Goal: Find specific page/section: Find specific page/section

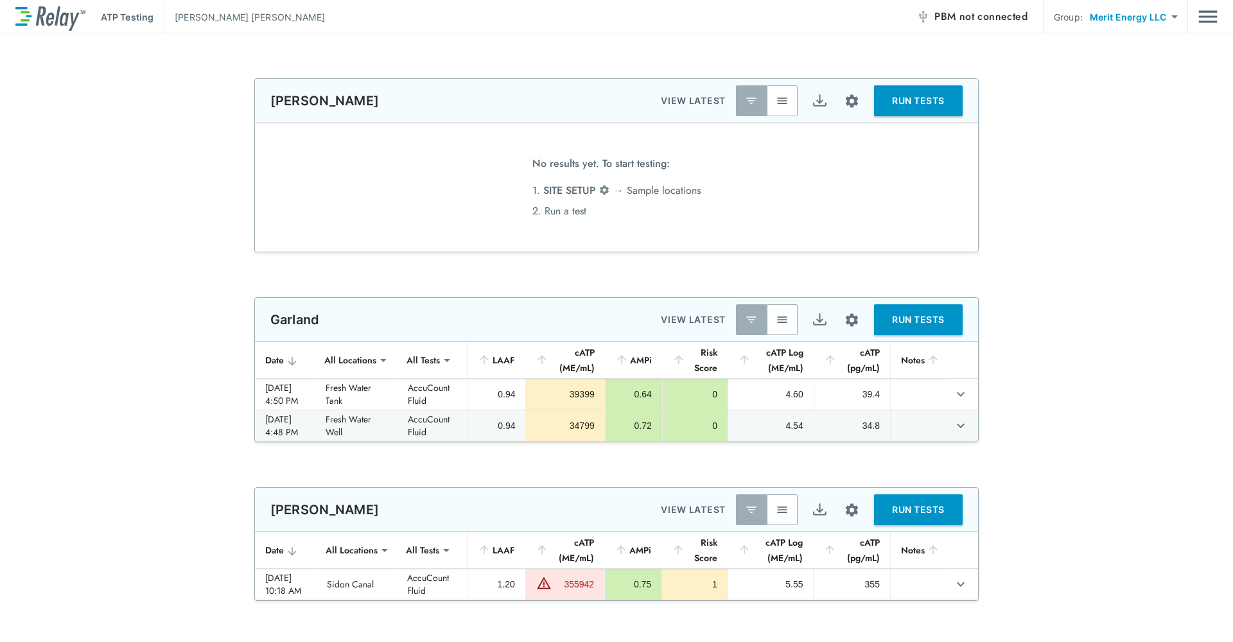
type input "**********"
click at [1171, 19] on body "**********" at bounding box center [616, 321] width 1233 height 642
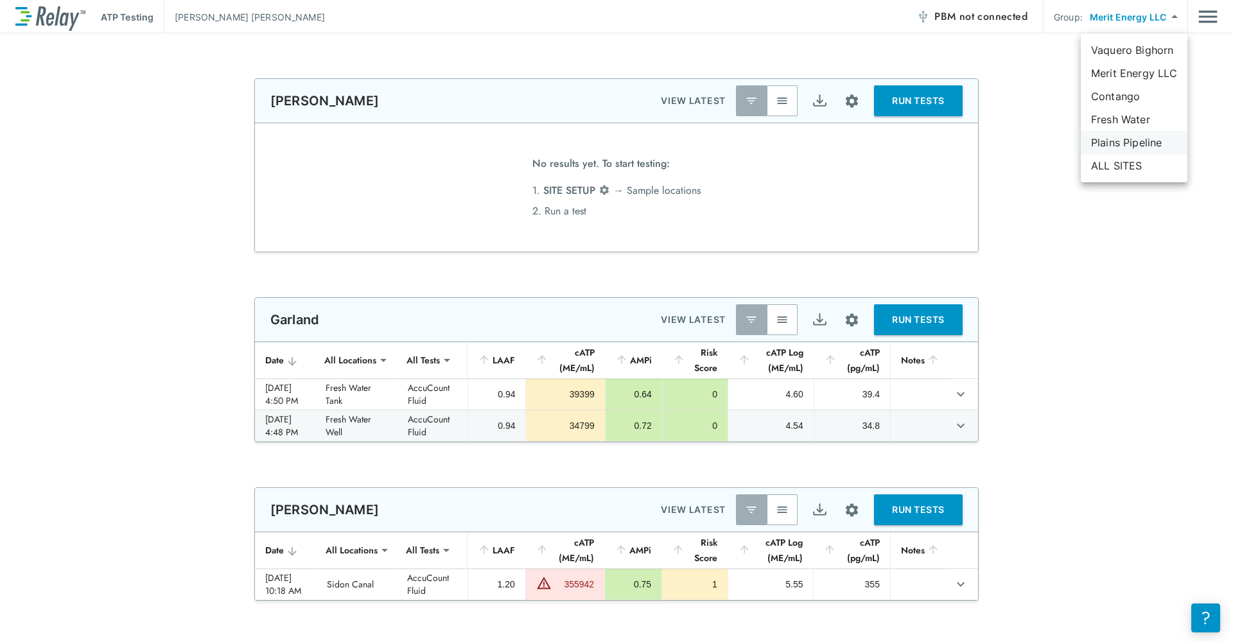
click at [1126, 141] on li "Plains Pipeline" at bounding box center [1134, 142] width 107 height 23
type input "**********"
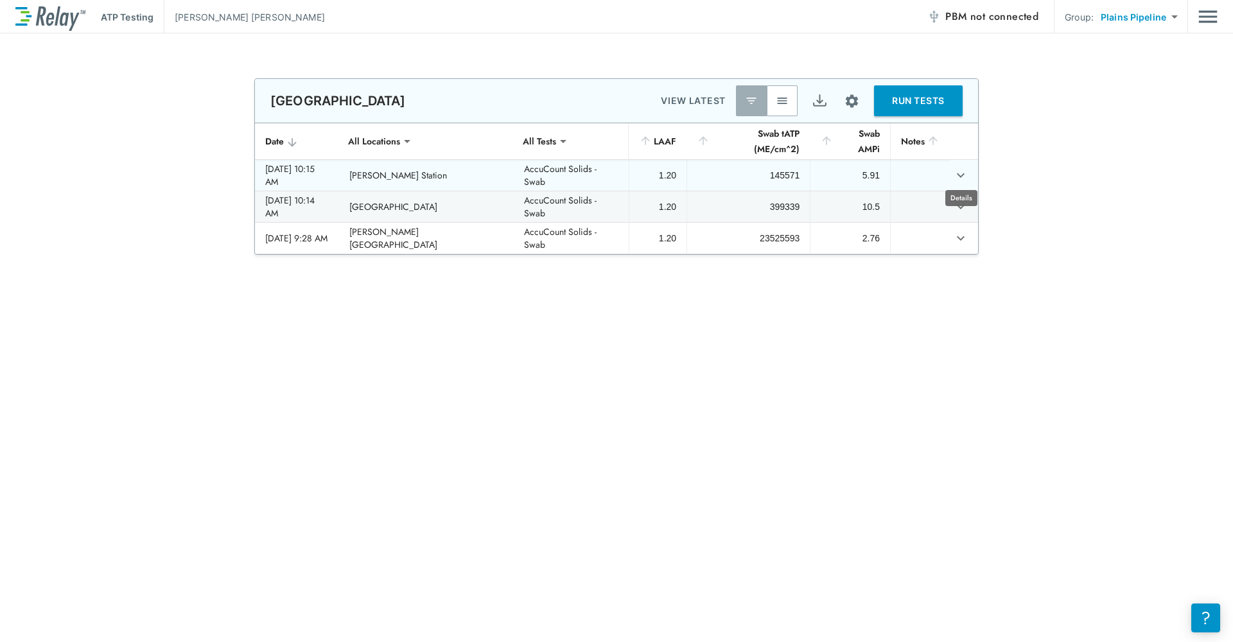
click at [959, 168] on icon "expand row" at bounding box center [960, 175] width 15 height 15
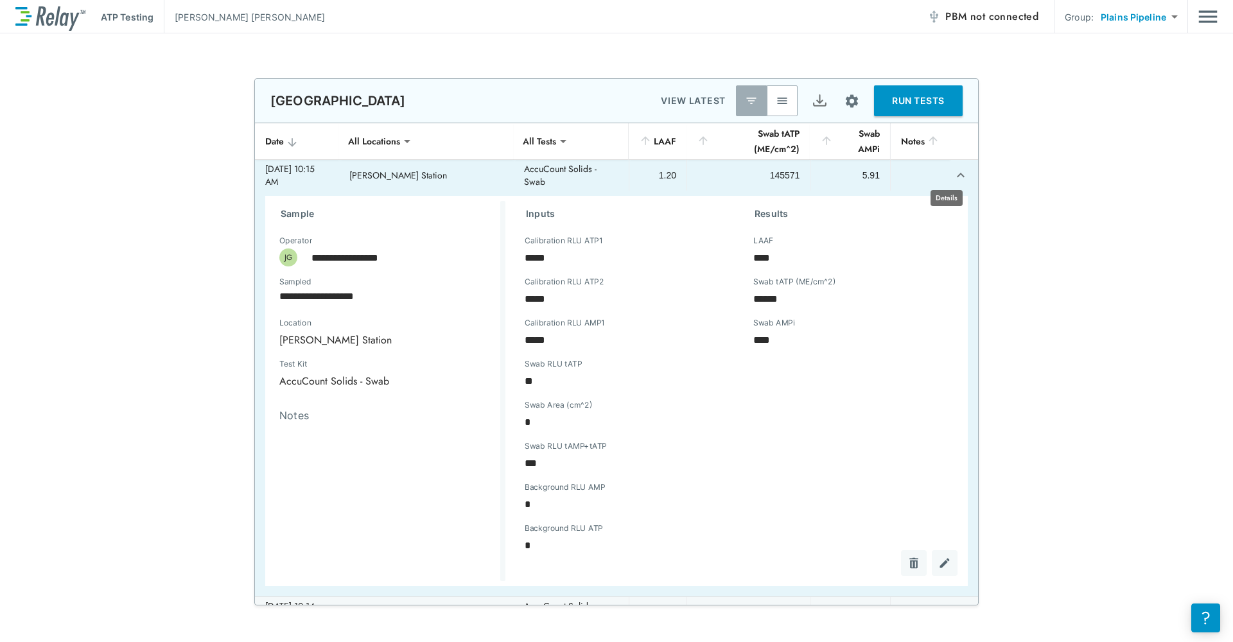
click at [953, 171] on icon "expand row" at bounding box center [960, 175] width 15 height 15
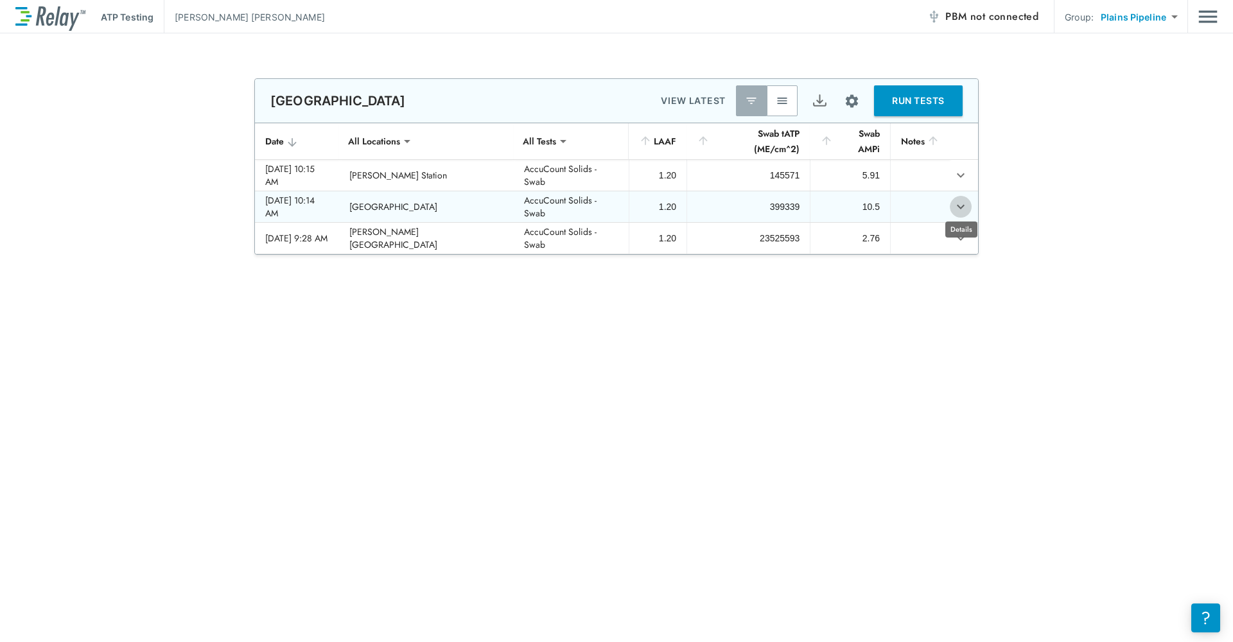
click at [956, 202] on icon "expand row" at bounding box center [960, 206] width 15 height 15
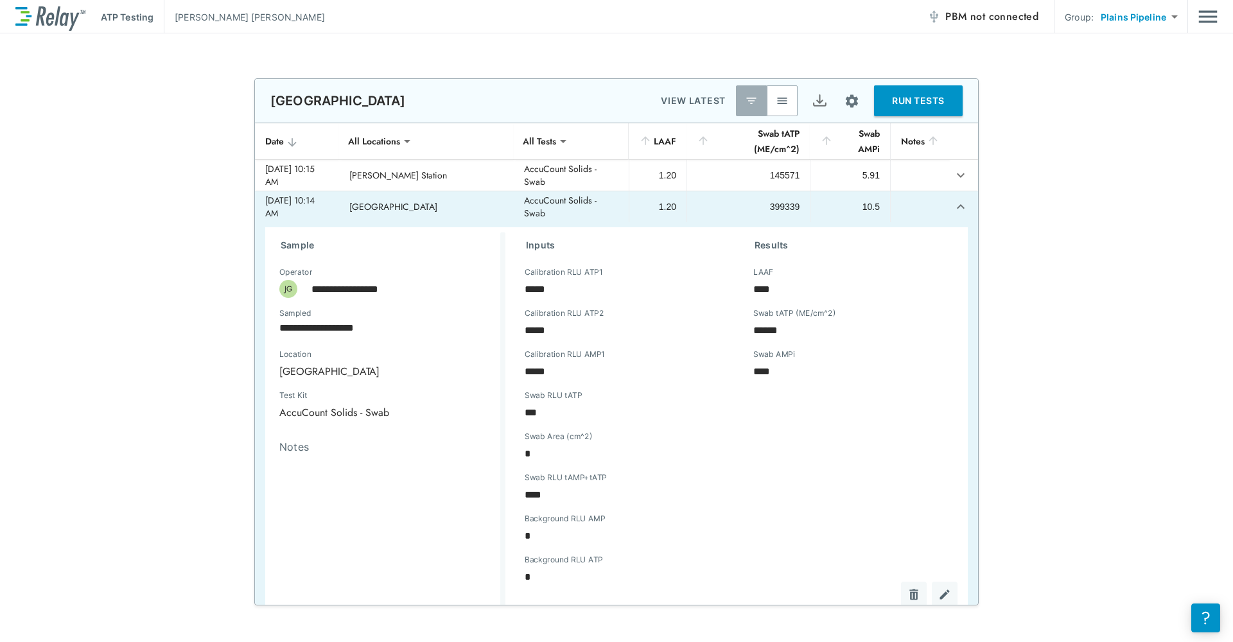
click at [953, 199] on icon "expand row" at bounding box center [960, 206] width 15 height 15
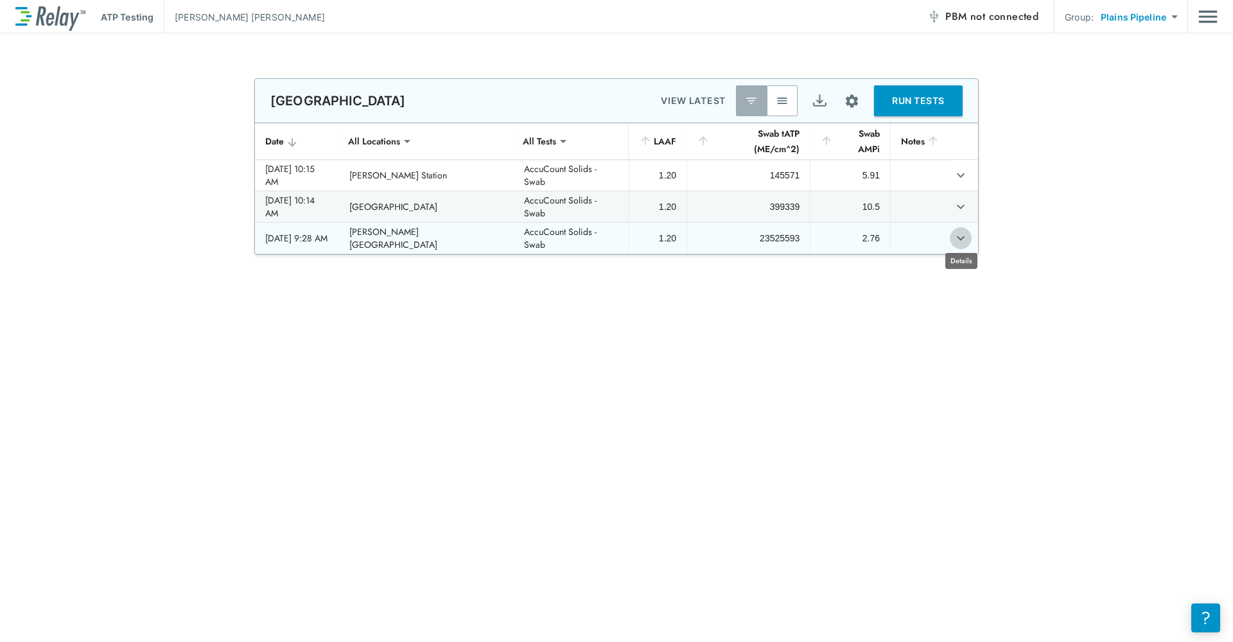
click at [965, 236] on icon "expand row" at bounding box center [960, 238] width 15 height 15
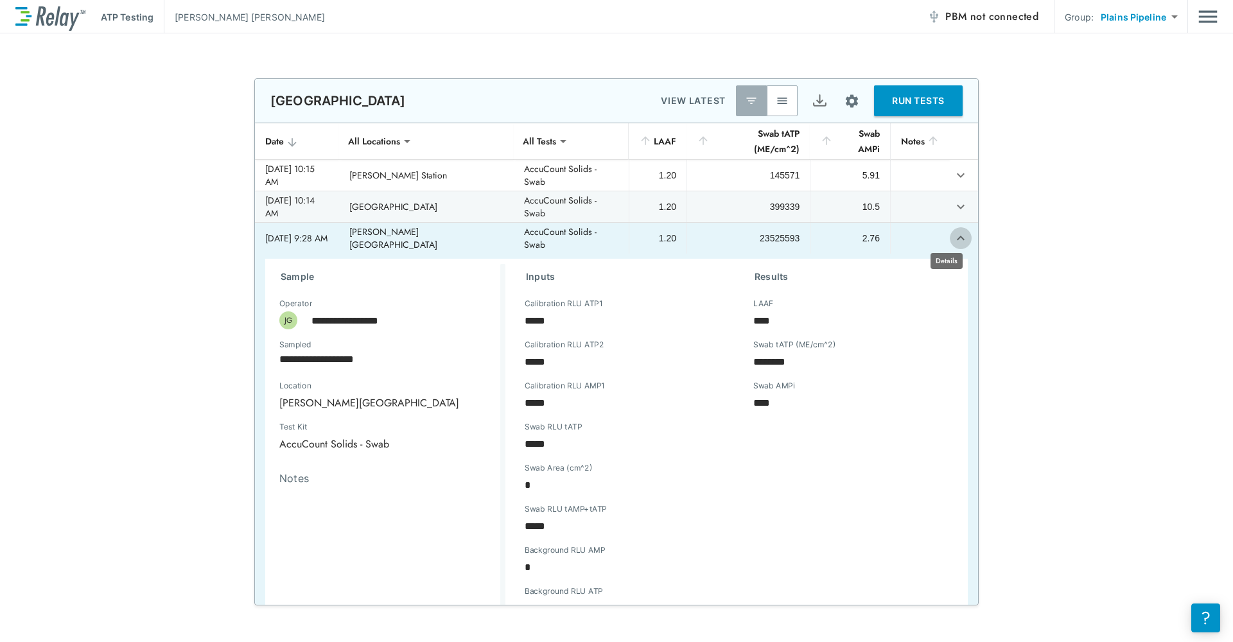
click at [950, 233] on button "expand row" at bounding box center [961, 238] width 22 height 22
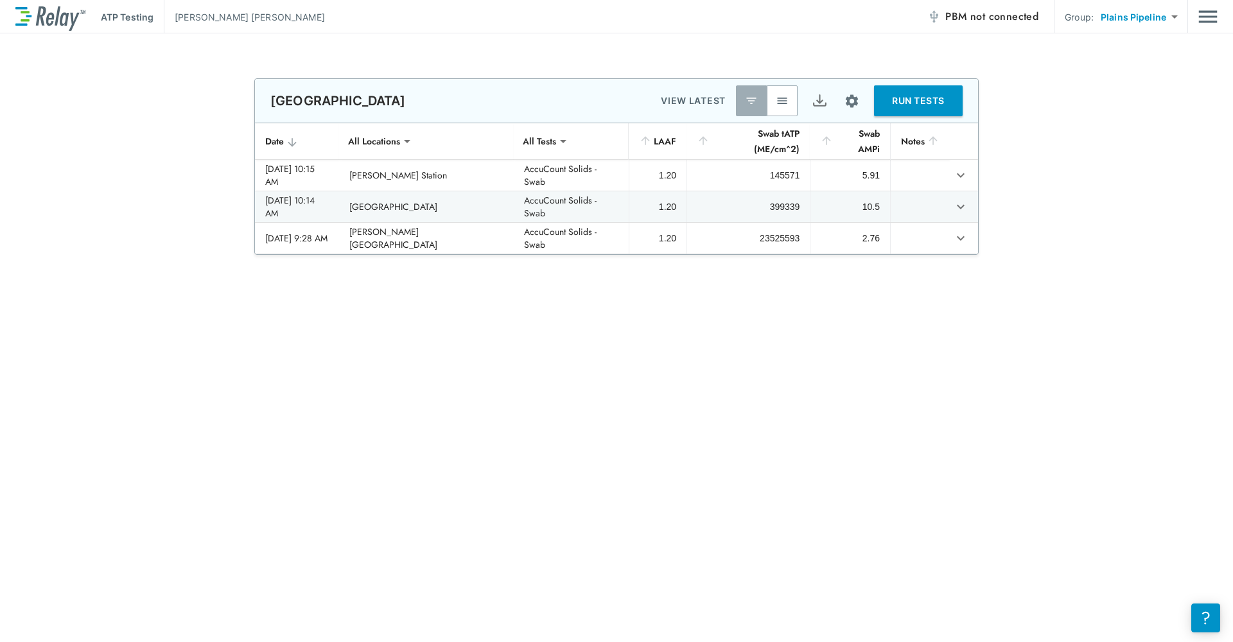
click at [855, 98] on img "Site setup" at bounding box center [852, 101] width 16 height 16
click at [852, 106] on div at bounding box center [616, 321] width 1233 height 642
click at [773, 107] on button "button" at bounding box center [782, 100] width 31 height 31
click at [753, 103] on img "button" at bounding box center [751, 100] width 13 height 13
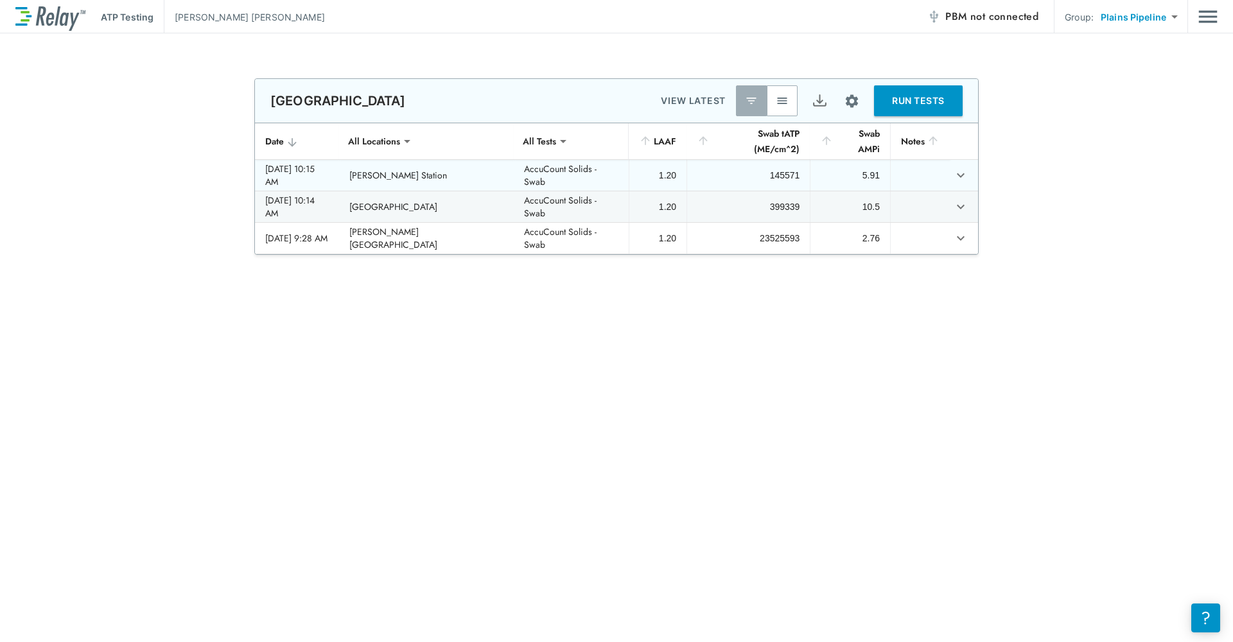
click at [950, 175] on td "sticky table" at bounding box center [964, 175] width 28 height 31
click at [953, 175] on icon "expand row" at bounding box center [960, 175] width 15 height 15
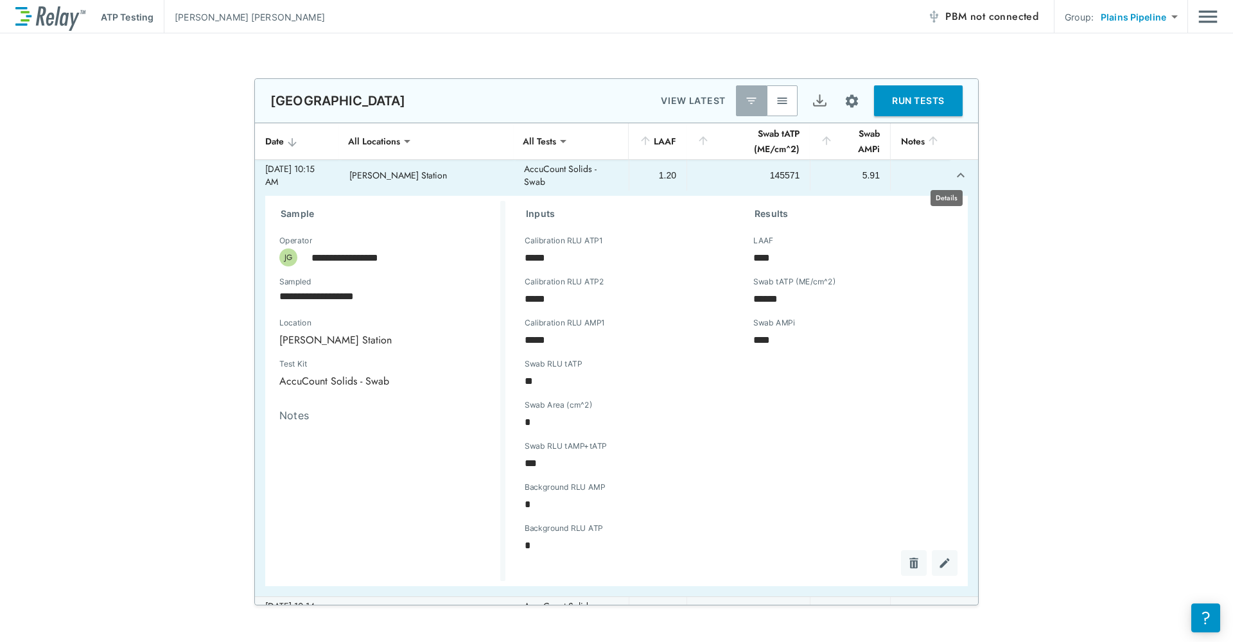
click at [950, 171] on button "expand row" at bounding box center [961, 175] width 22 height 22
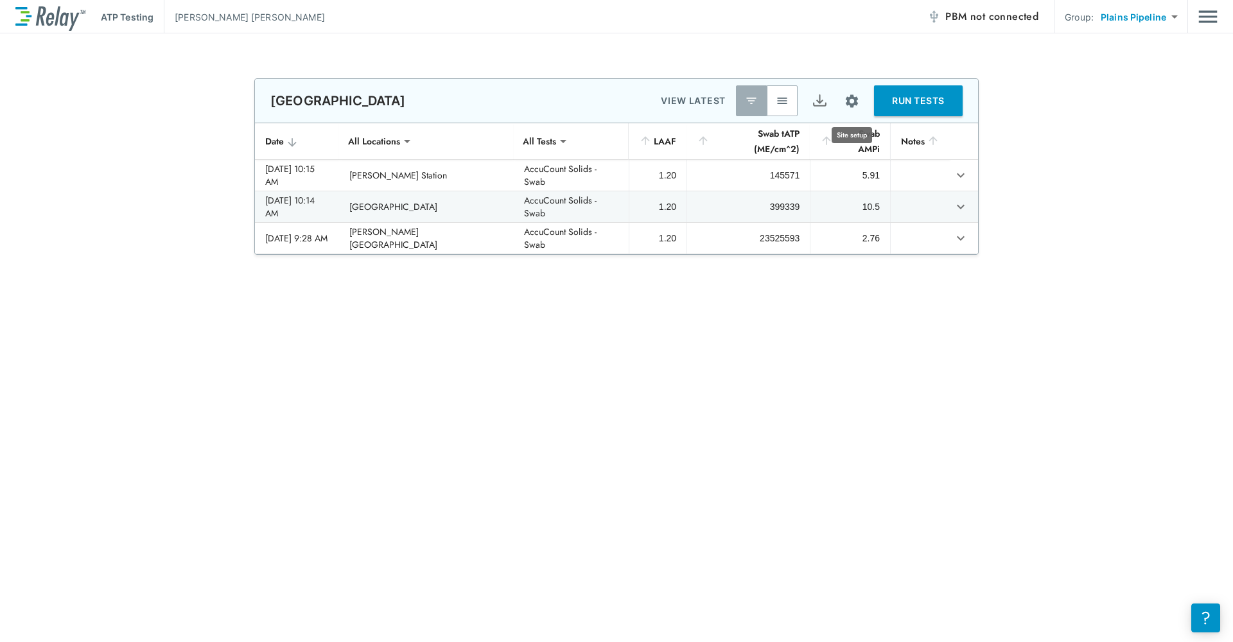
click at [846, 97] on img "Site setup" at bounding box center [852, 101] width 16 height 16
click at [819, 181] on p "Alarm settings" at bounding box center [813, 176] width 60 height 13
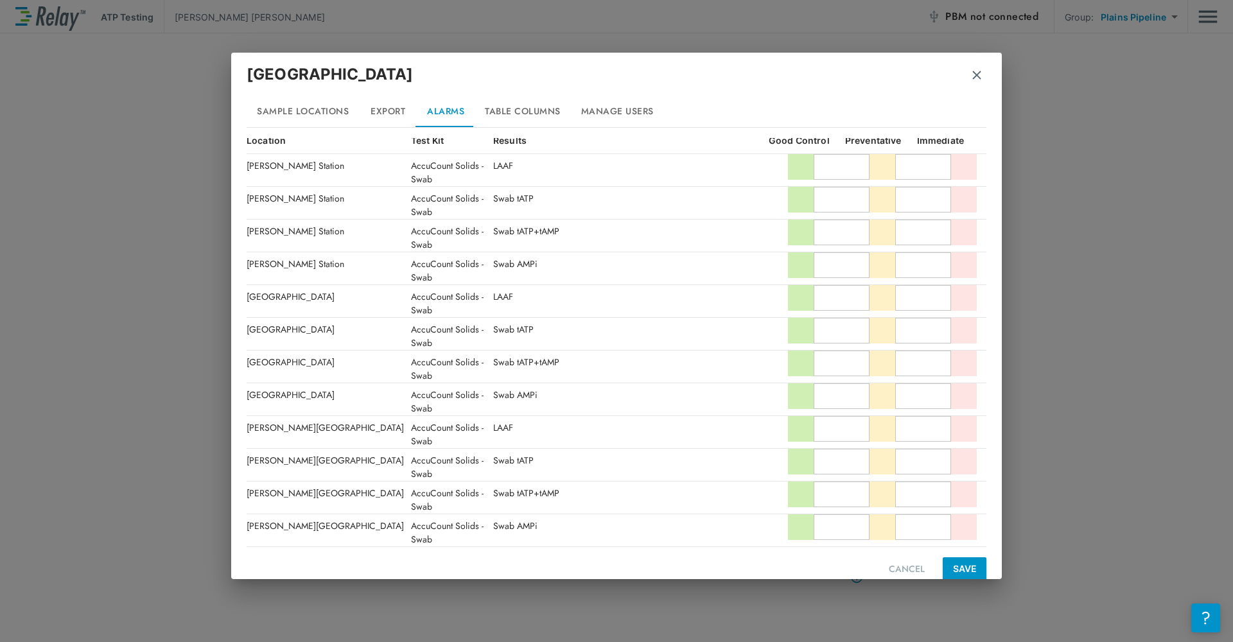
scroll to position [128, 0]
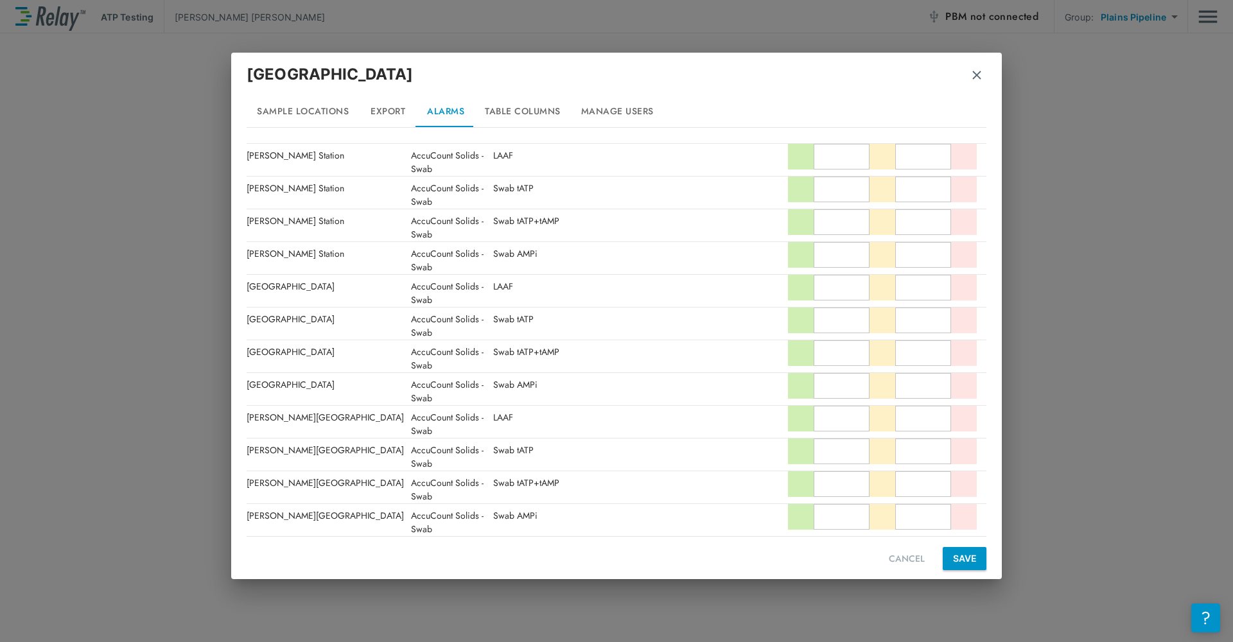
click at [848, 155] on input "text" at bounding box center [842, 157] width 56 height 26
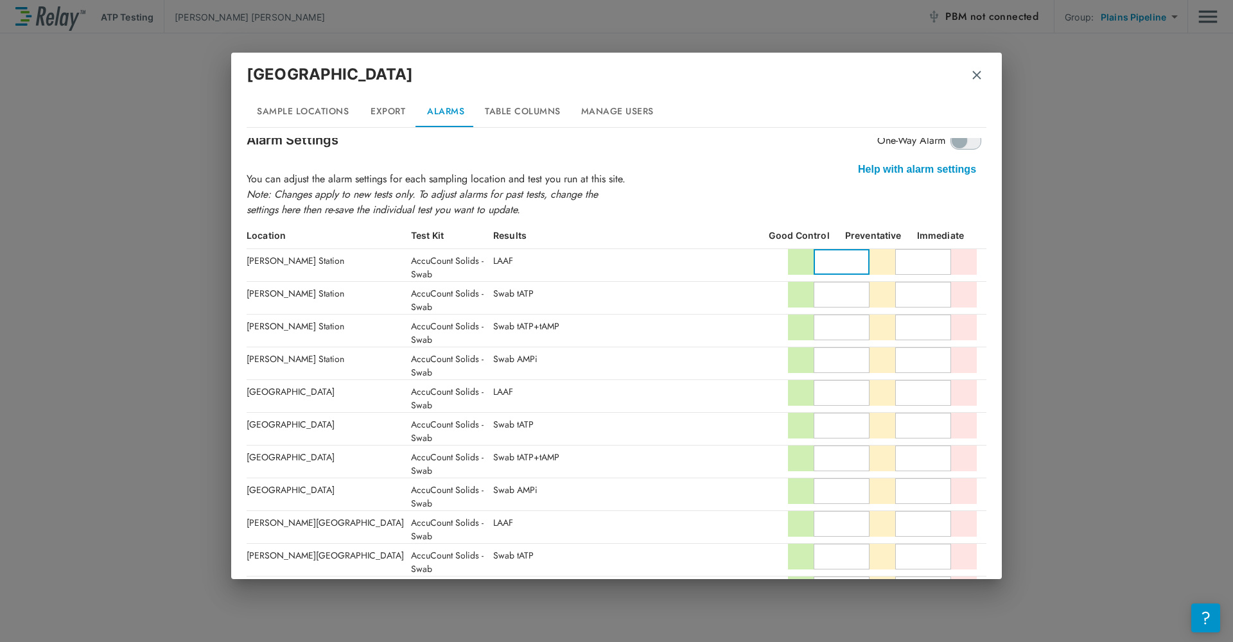
scroll to position [0, 0]
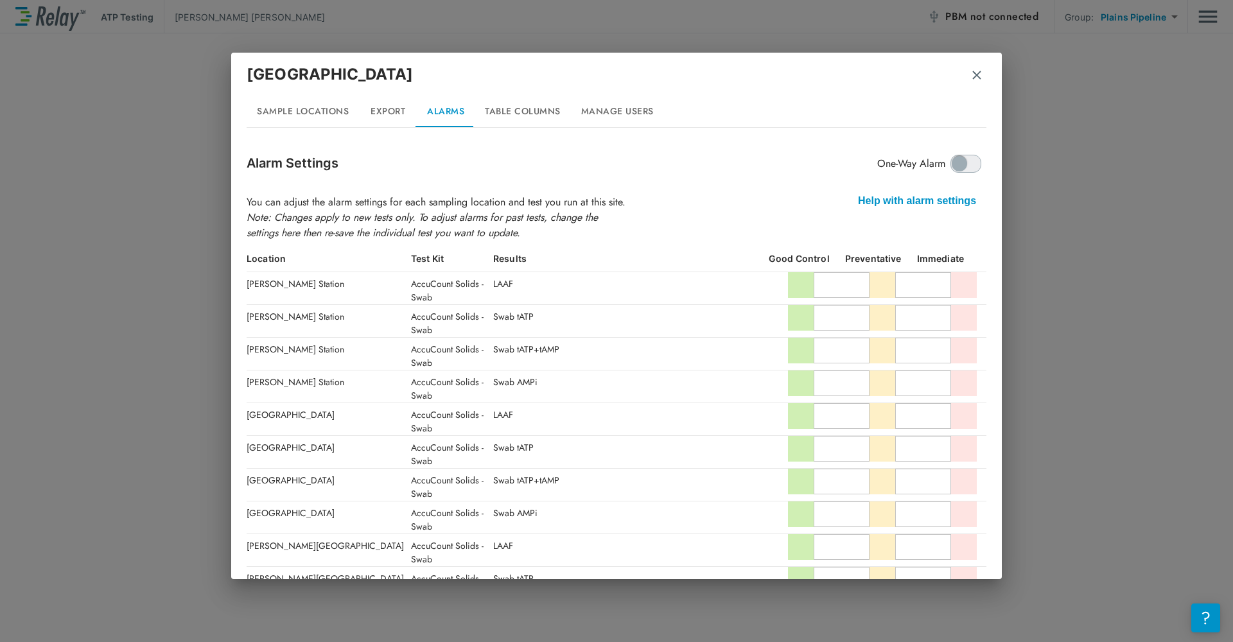
click at [972, 70] on img "button" at bounding box center [976, 75] width 13 height 13
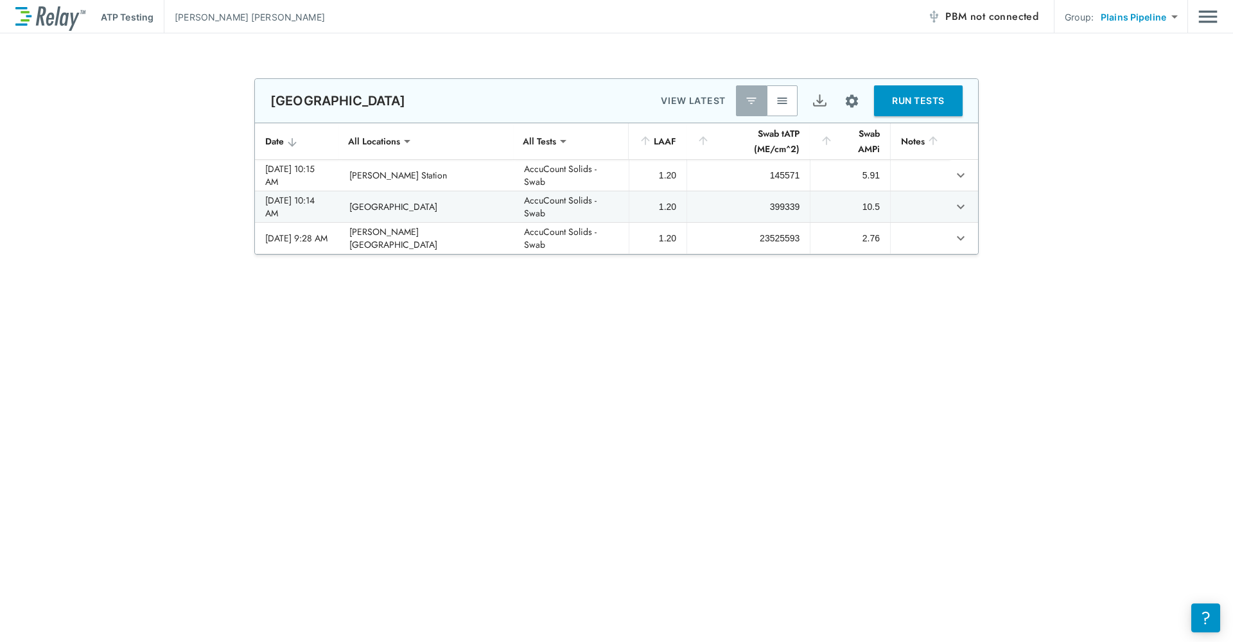
click at [1215, 22] on img "Main menu" at bounding box center [1207, 16] width 19 height 24
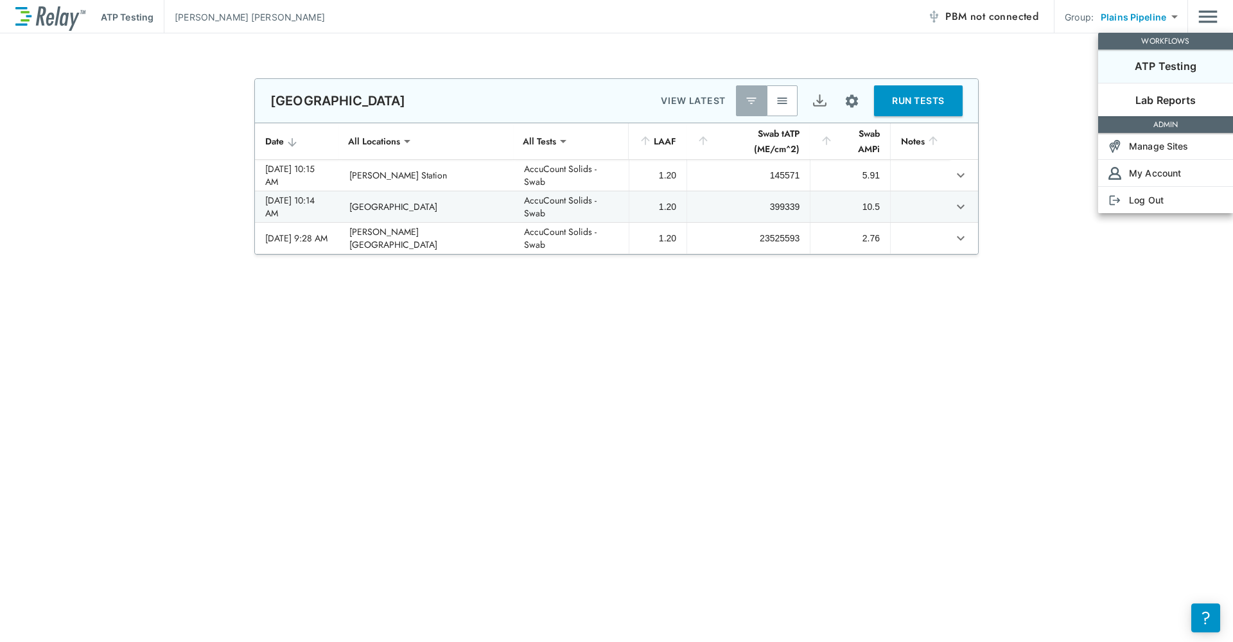
click at [1210, 30] on div at bounding box center [616, 321] width 1233 height 642
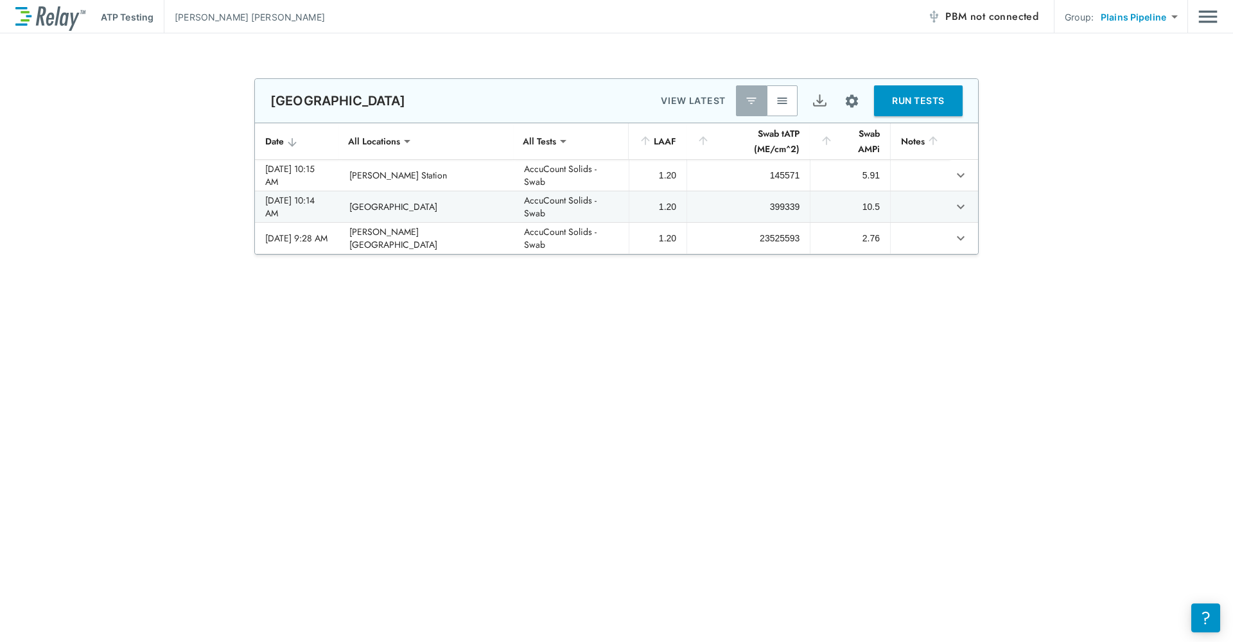
click at [1217, 18] on div "**********" at bounding box center [616, 16] width 1233 height 33
click at [1207, 22] on img "Main menu" at bounding box center [1207, 16] width 19 height 24
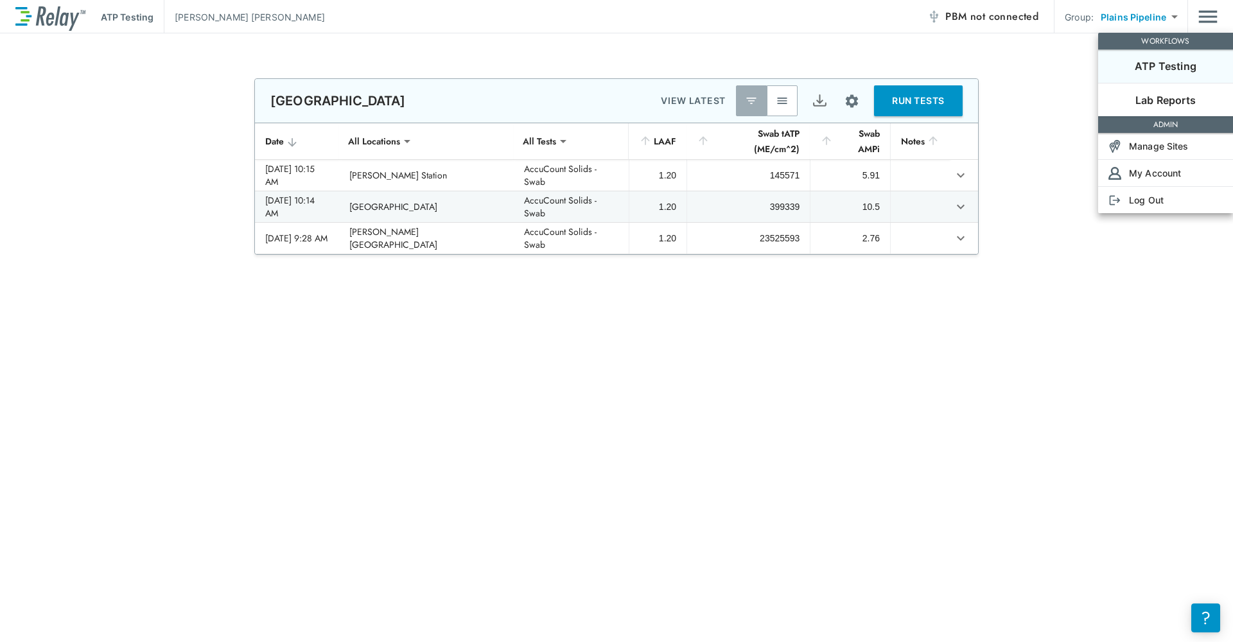
click at [1161, 99] on p "Lab Reports" at bounding box center [1165, 99] width 60 height 15
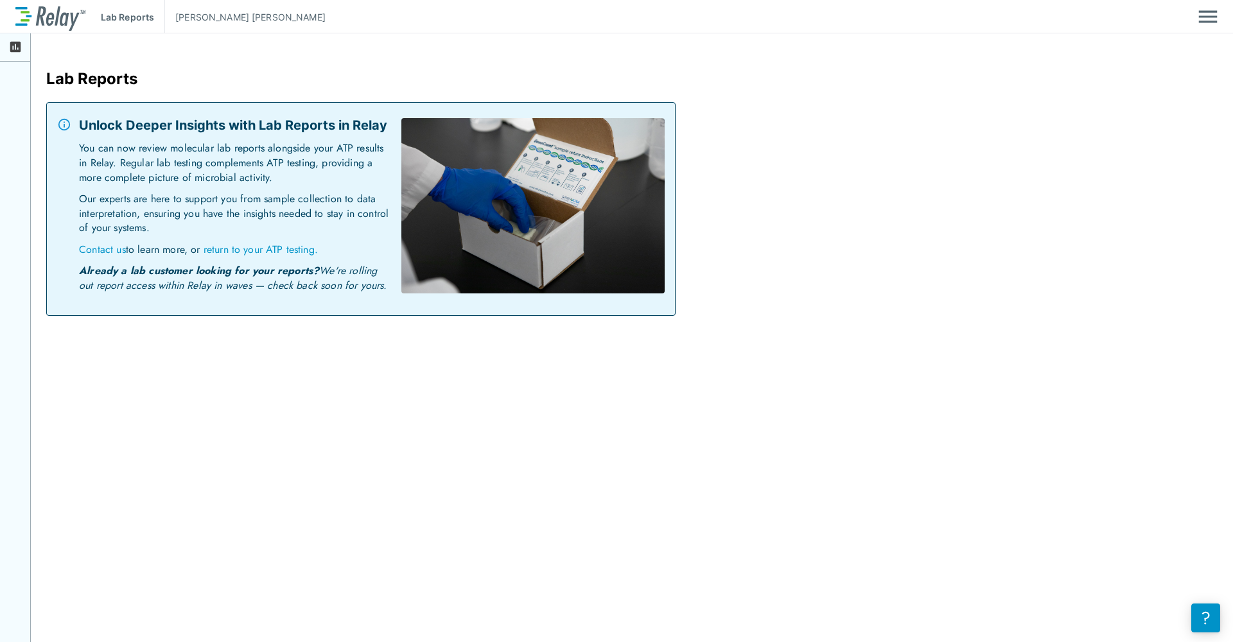
click at [133, 24] on div "Lab Reports [PERSON_NAME]" at bounding box center [616, 16] width 1202 height 33
click at [8, 23] on div "Lab Reports [PERSON_NAME]" at bounding box center [616, 16] width 1233 height 33
click at [24, 47] on div at bounding box center [15, 47] width 31 height 28
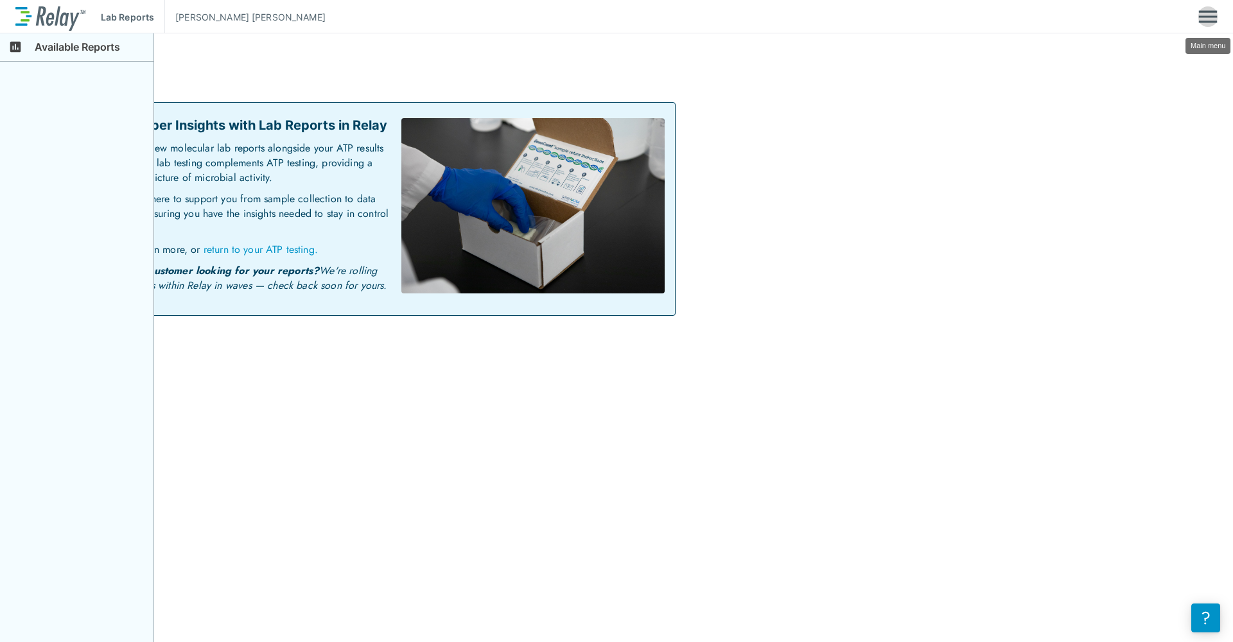
click at [1212, 22] on img "Main menu" at bounding box center [1207, 16] width 19 height 24
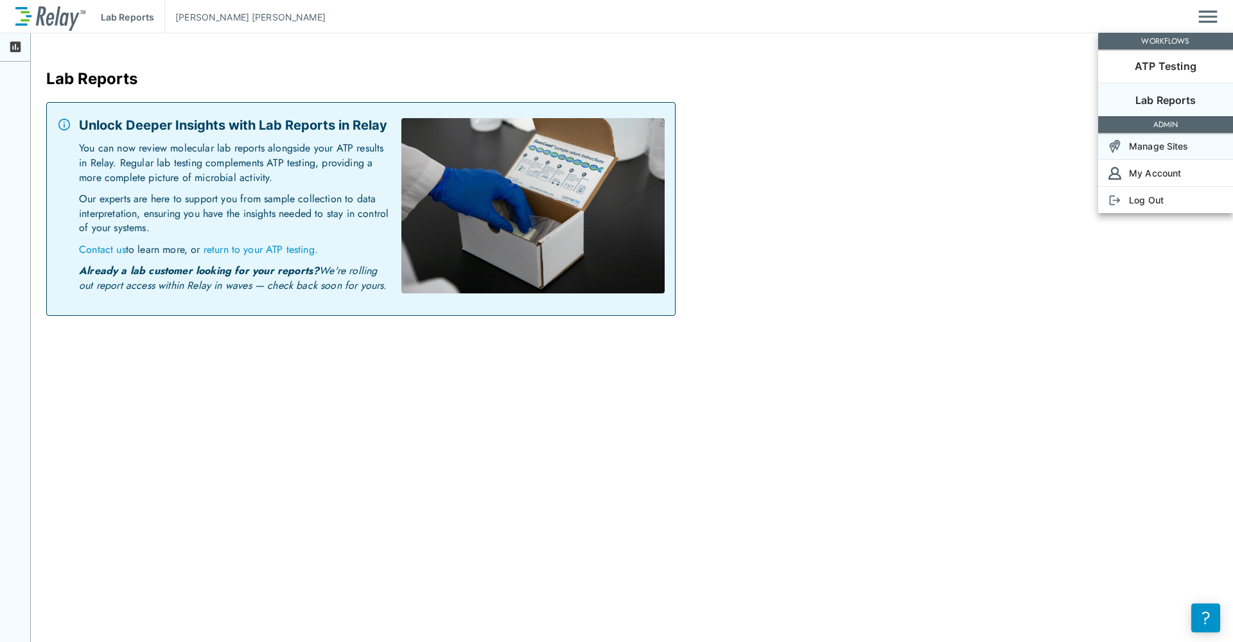
click at [1152, 150] on p "Manage Sites" at bounding box center [1159, 145] width 60 height 13
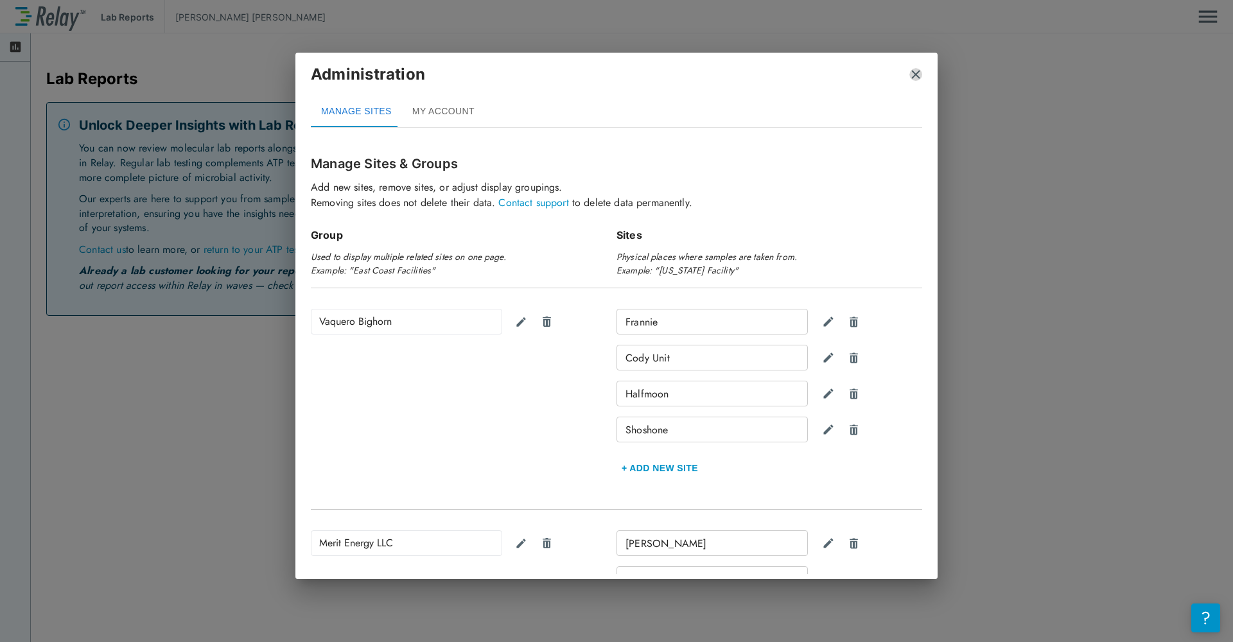
click at [921, 76] on img "close" at bounding box center [915, 74] width 13 height 13
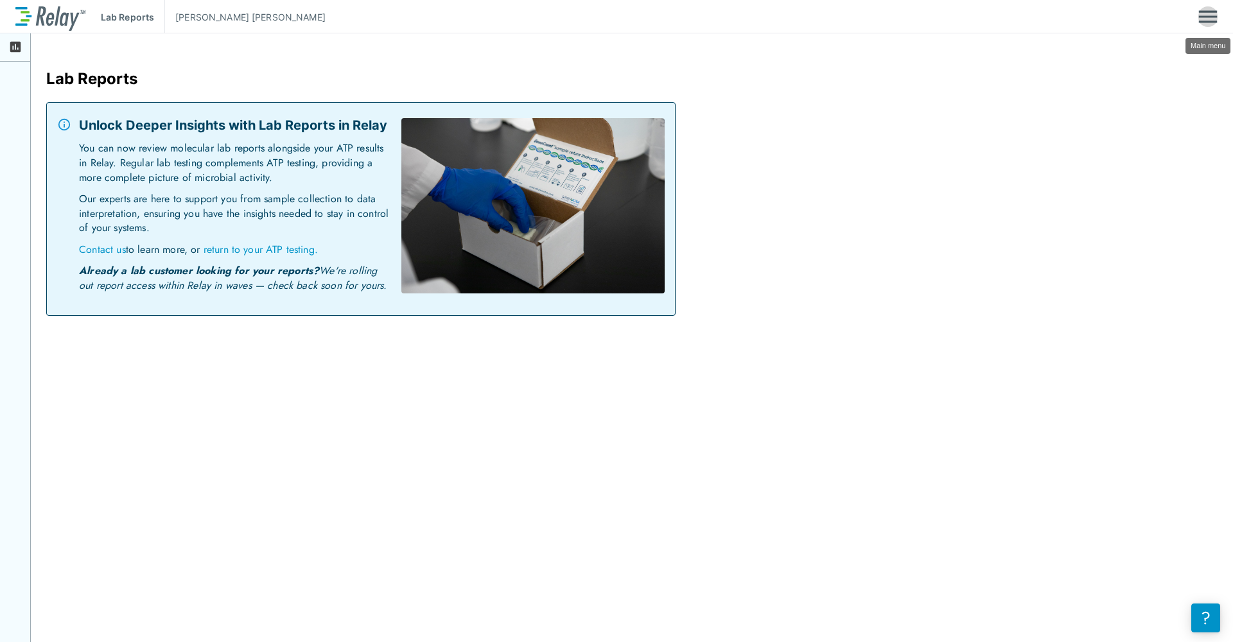
click at [1214, 19] on img "Main menu" at bounding box center [1207, 16] width 19 height 24
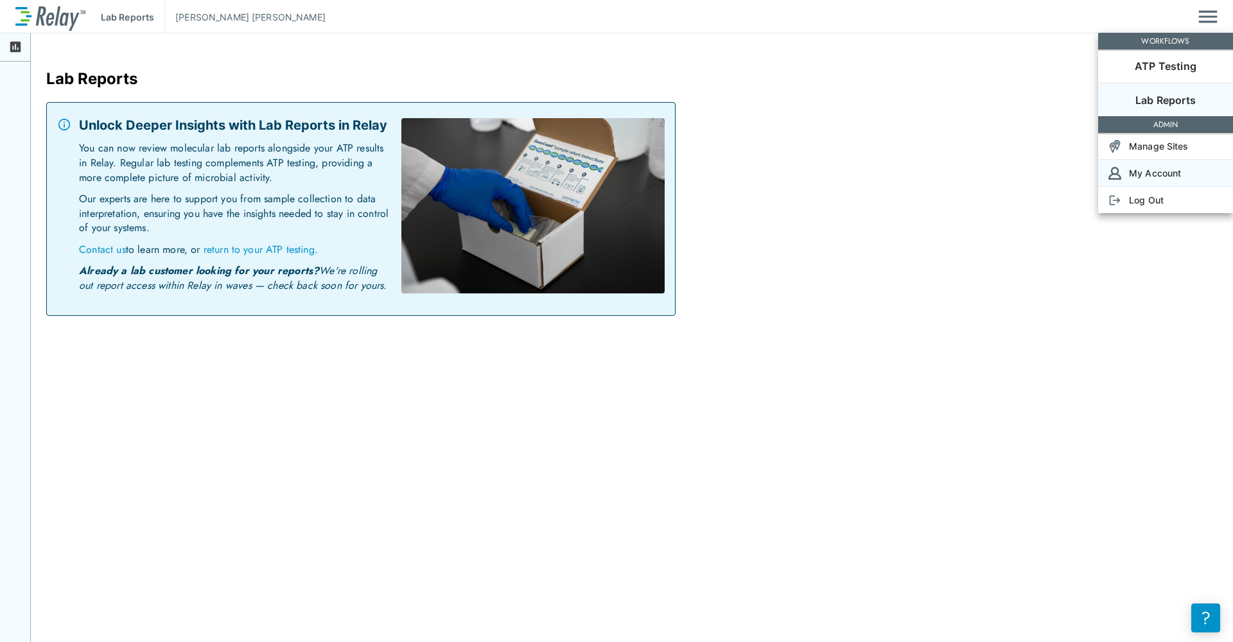
click at [1161, 171] on p "My Account" at bounding box center [1155, 172] width 52 height 13
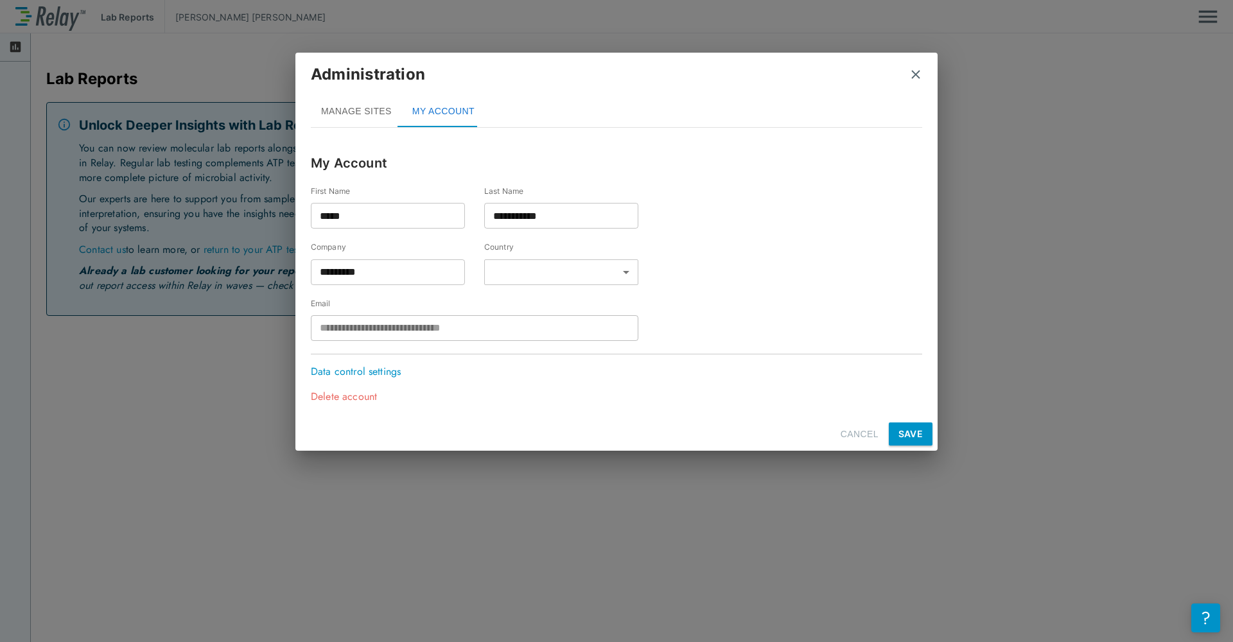
click at [364, 101] on button "MANAGE SITES" at bounding box center [356, 111] width 91 height 31
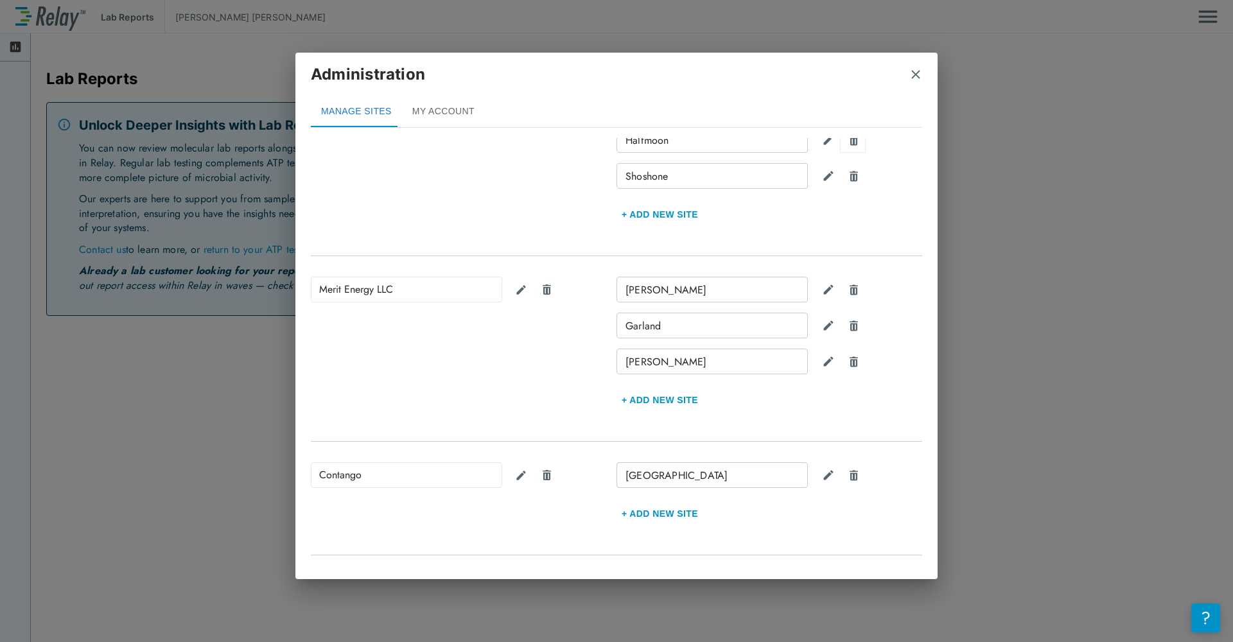
scroll to position [257, 0]
click at [917, 74] on img "close" at bounding box center [915, 74] width 13 height 13
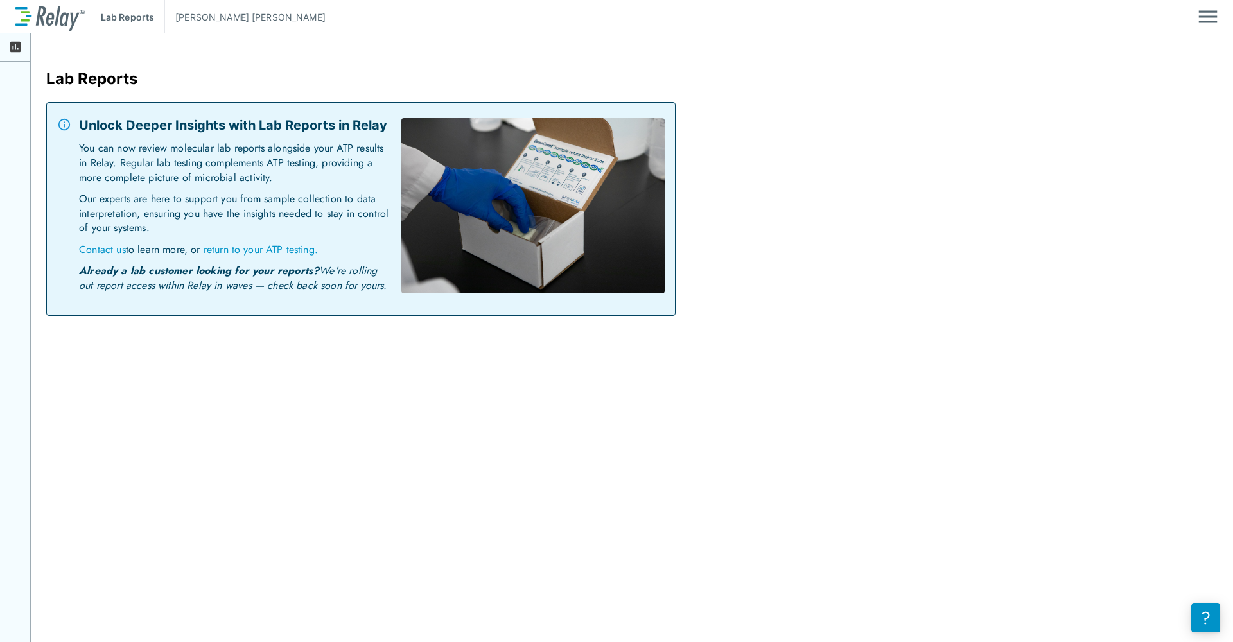
click at [1228, 12] on div "Lab Reports [PERSON_NAME]" at bounding box center [616, 16] width 1233 height 33
click at [1221, 17] on div "Lab Reports [PERSON_NAME]" at bounding box center [616, 16] width 1233 height 33
click at [1216, 24] on img "Main menu" at bounding box center [1207, 16] width 19 height 24
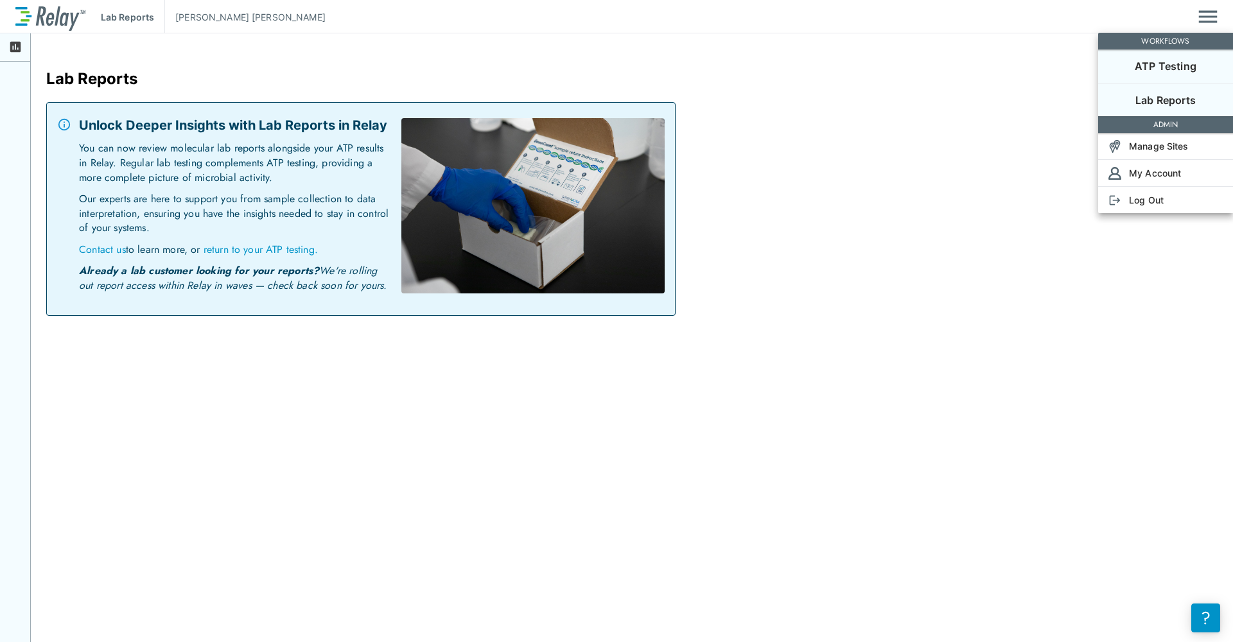
click at [1170, 71] on p "ATP Testing" at bounding box center [1166, 65] width 62 height 15
